Goal: Navigation & Orientation: Find specific page/section

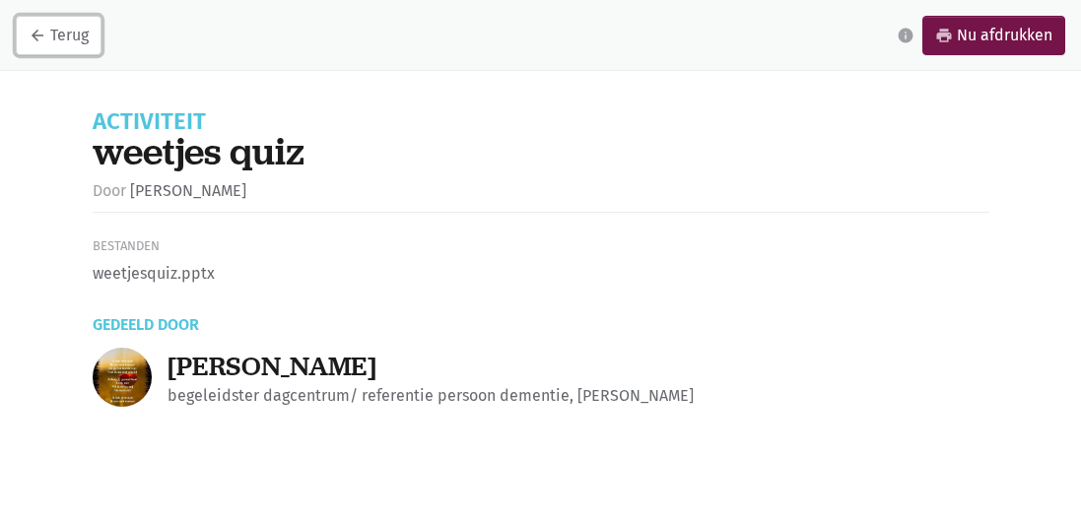
click at [81, 25] on link "arrow_back Terug" at bounding box center [59, 35] width 86 height 39
click at [53, 33] on link "arrow_back Terug" at bounding box center [59, 35] width 86 height 39
